Goal: Check status: Check status

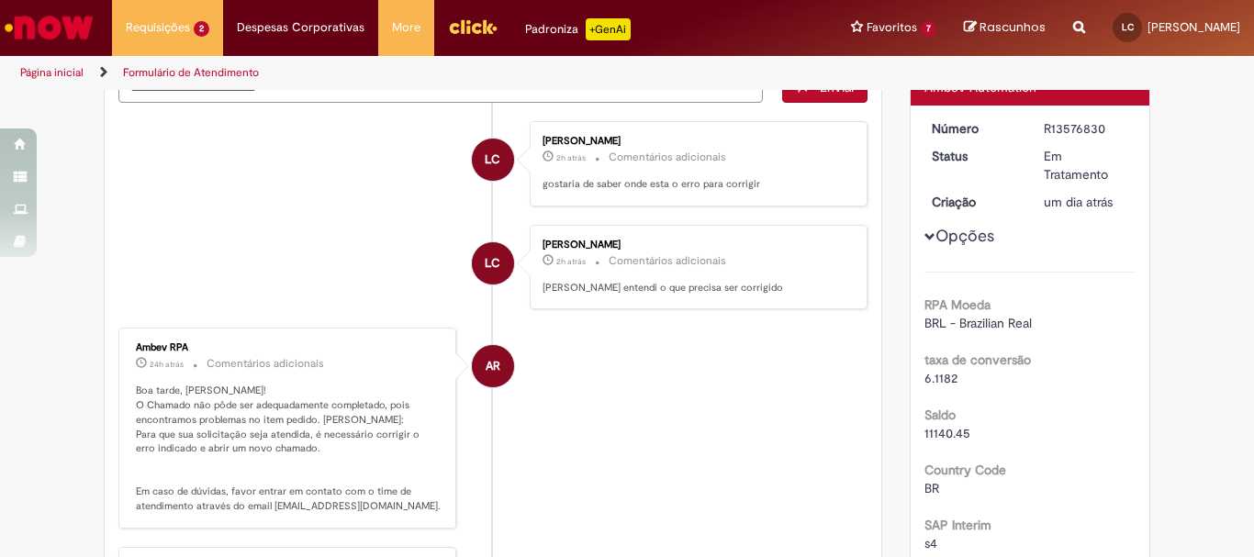
scroll to position [275, 0]
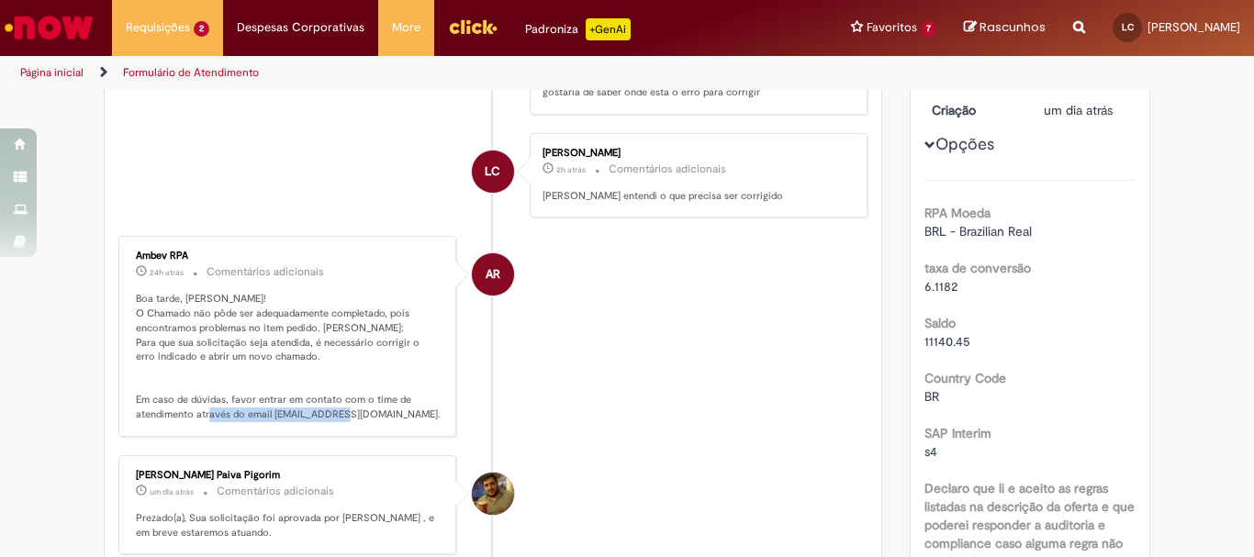
drag, startPoint x: 264, startPoint y: 415, endPoint x: 409, endPoint y: 420, distance: 145.2
click at [409, 420] on p "Boa tarde, [PERSON_NAME]! O Chamado não pôde ser adequadamente completado, pois…" at bounding box center [289, 356] width 306 height 129
drag, startPoint x: 409, startPoint y: 418, endPoint x: 265, endPoint y: 416, distance: 144.2
click at [265, 416] on p "Boa tarde, [PERSON_NAME]! O Chamado não pôde ser adequadamente completado, pois…" at bounding box center [289, 356] width 306 height 129
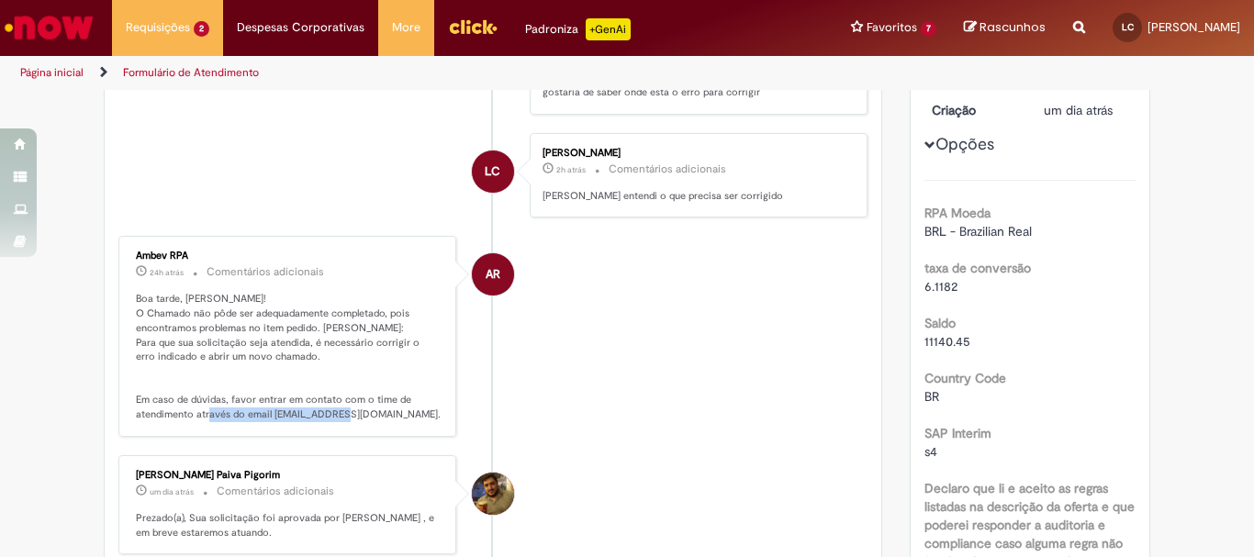
copy p "atendimentopss@ambev.com.br"
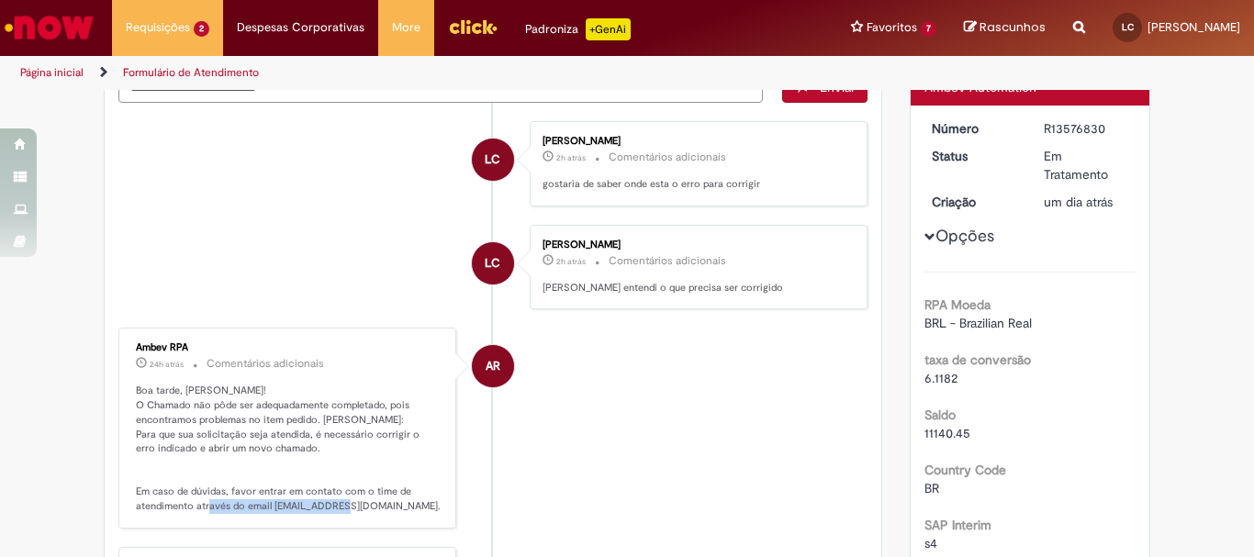
scroll to position [0, 0]
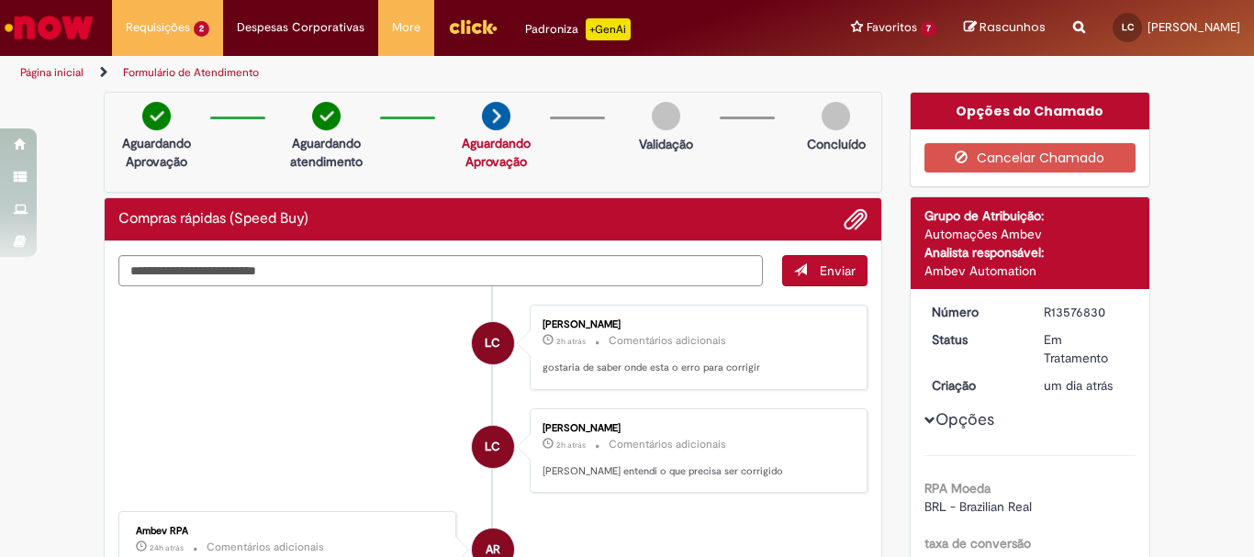
drag, startPoint x: 1035, startPoint y: 309, endPoint x: 1102, endPoint y: 310, distance: 67.0
click at [1102, 310] on dd "R13576830" at bounding box center [1086, 312] width 113 height 18
copy div "R13576830"
